Goal: Transaction & Acquisition: Purchase product/service

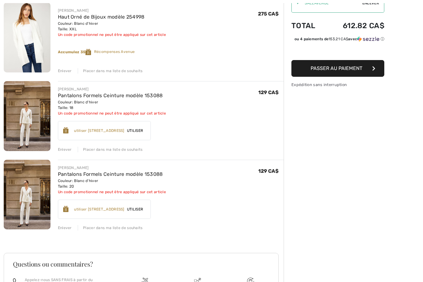
scroll to position [79, 0]
click at [68, 228] on div "Enlever" at bounding box center [65, 228] width 14 height 6
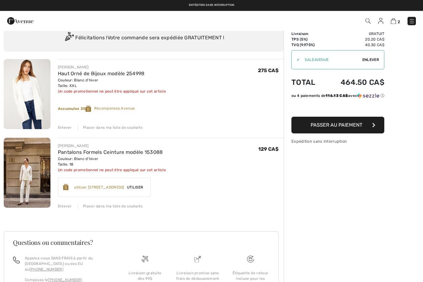
scroll to position [20, 0]
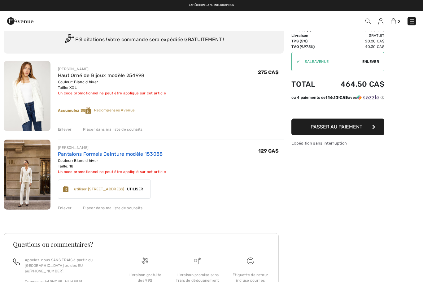
click at [120, 154] on link "Pantalons Formels Ceinture modèle 153088" at bounding box center [110, 154] width 105 height 6
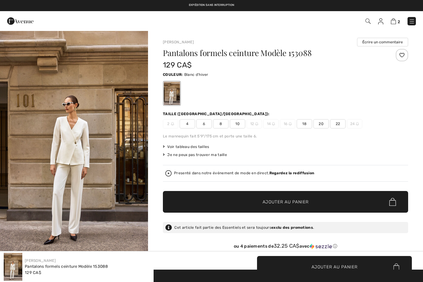
checkbox input "true"
click at [321, 122] on span "20" at bounding box center [322, 123] width 16 height 9
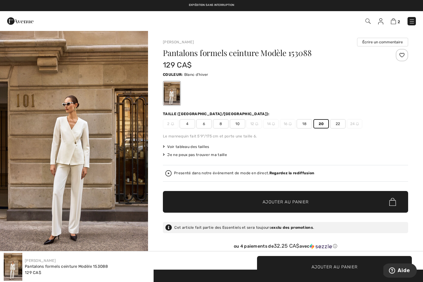
click at [274, 202] on span "Ajouter au panier" at bounding box center [286, 202] width 46 height 7
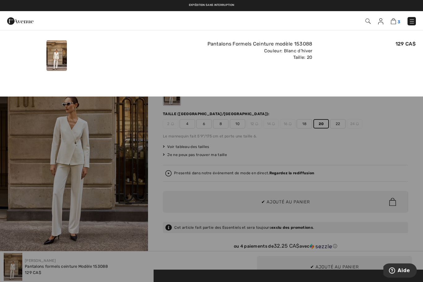
click at [396, 23] on img at bounding box center [393, 21] width 5 height 6
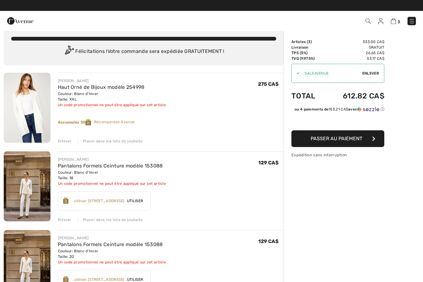
scroll to position [8, 0]
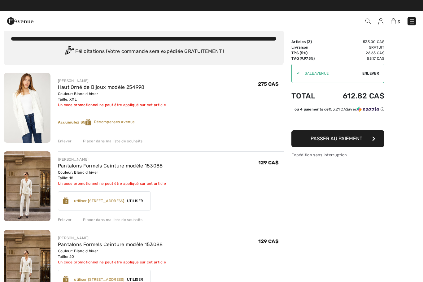
click at [352, 142] on button "Passer au paiement" at bounding box center [338, 139] width 93 height 17
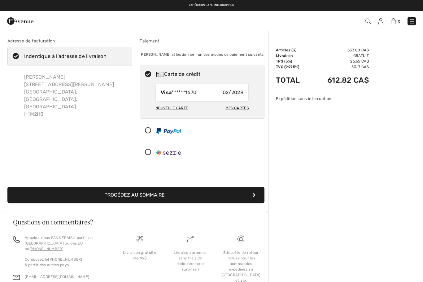
click at [159, 197] on button "Procédez au sommaire" at bounding box center [135, 195] width 257 height 17
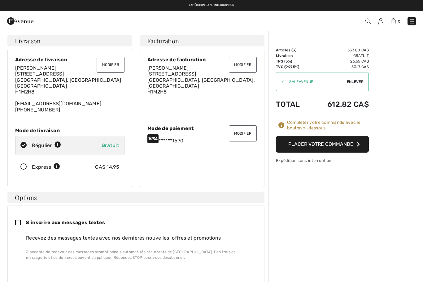
checkbox input "true"
click at [337, 146] on button "Placer votre commande" at bounding box center [322, 144] width 93 height 17
